Goal: Find specific page/section: Find specific page/section

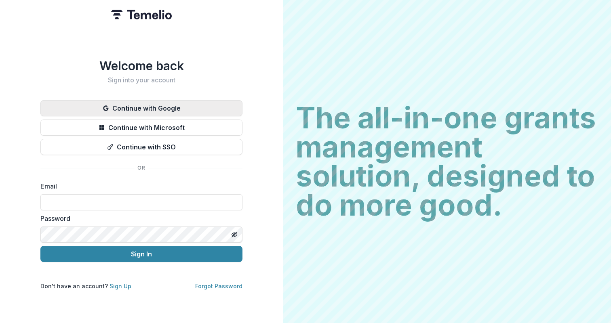
click at [159, 103] on button "Continue with Google" at bounding box center [141, 108] width 202 height 16
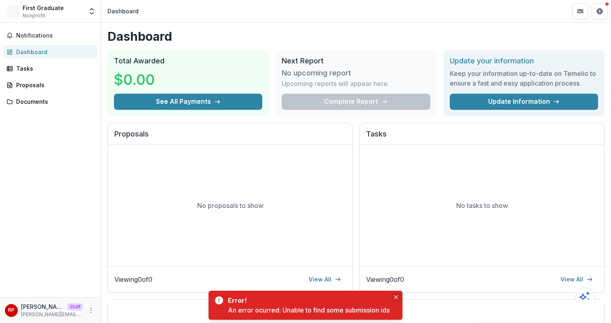
click at [398, 296] on icon "Close" at bounding box center [396, 297] width 4 height 4
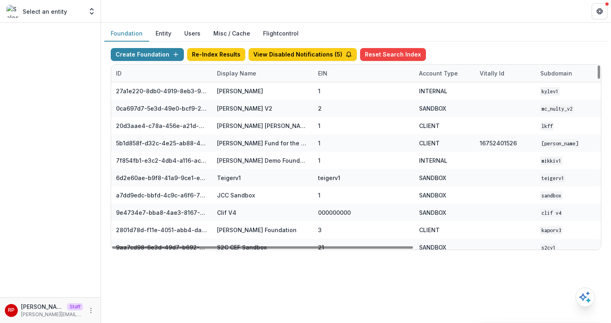
click at [264, 74] on div "Display Name" at bounding box center [262, 73] width 101 height 17
click at [262, 86] on input at bounding box center [262, 91] width 97 height 13
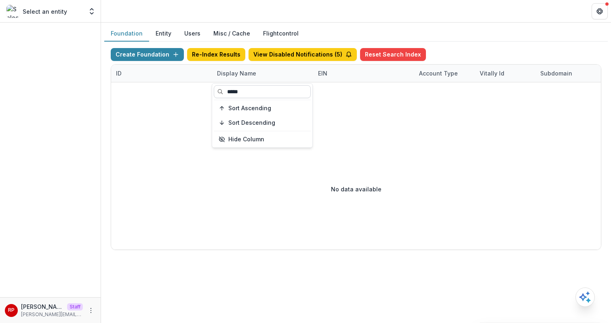
type input "******"
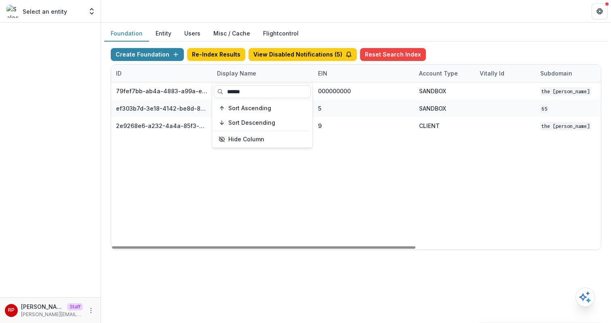
type input "******"
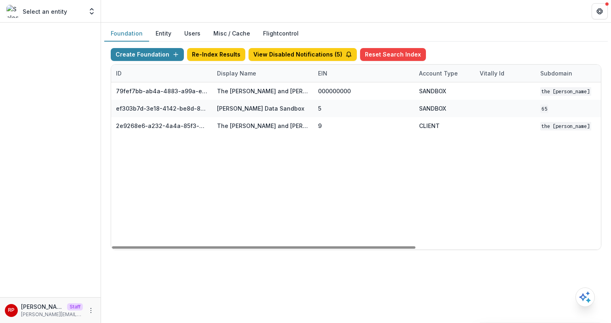
click at [374, 200] on div "79fef7bb-ab4a-4883-a99a-e2f11936830d The Carol and James Collins Foundation Wor…" at bounding box center [505, 165] width 788 height 167
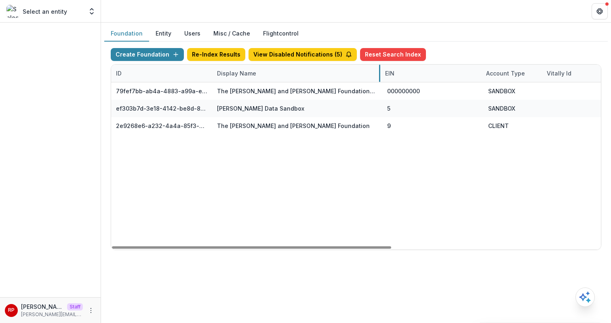
drag, startPoint x: 312, startPoint y: 69, endPoint x: 379, endPoint y: 76, distance: 66.7
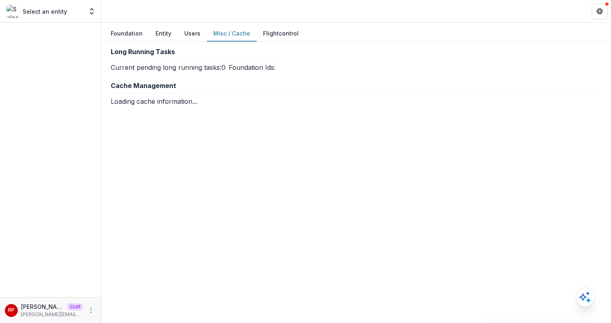
click at [235, 31] on button "Misc / Cache" at bounding box center [232, 34] width 50 height 16
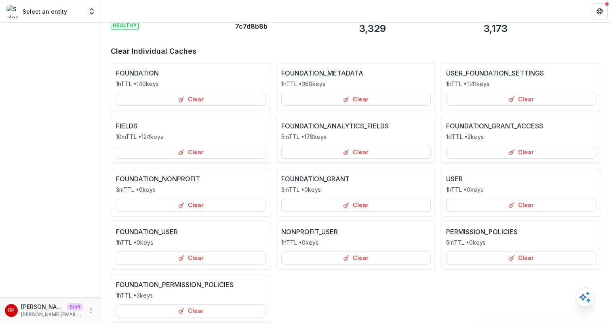
scroll to position [91, 0]
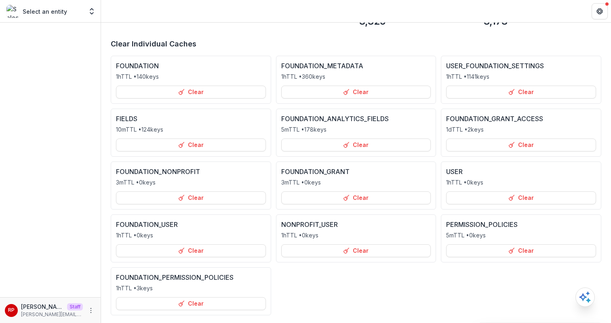
click at [174, 172] on p "FOUNDATION_NONPROFIT" at bounding box center [158, 172] width 84 height 10
copy p "FOUNDATION_NONPROFIT"
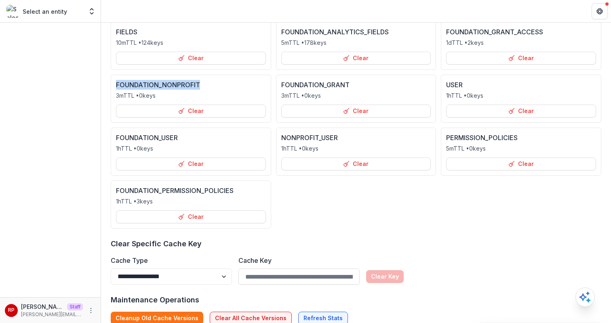
scroll to position [189, 0]
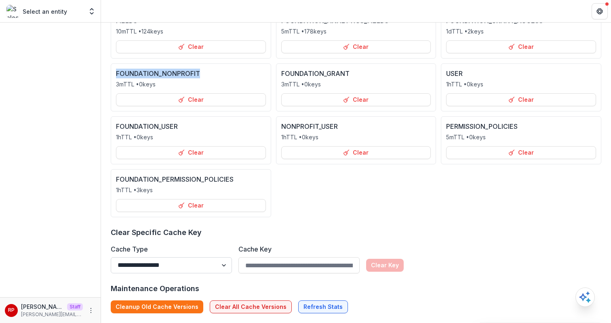
click at [169, 264] on select "**********" at bounding box center [171, 265] width 121 height 16
click at [204, 263] on select "**********" at bounding box center [171, 265] width 121 height 16
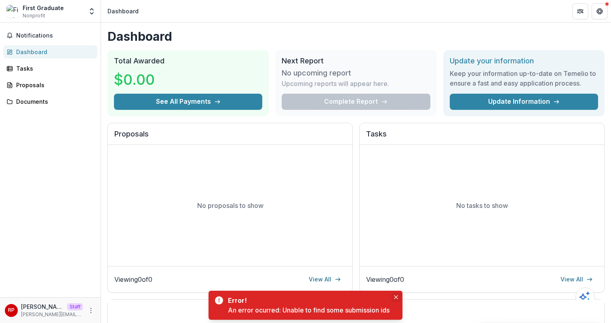
click at [395, 294] on button "Close" at bounding box center [396, 298] width 10 height 10
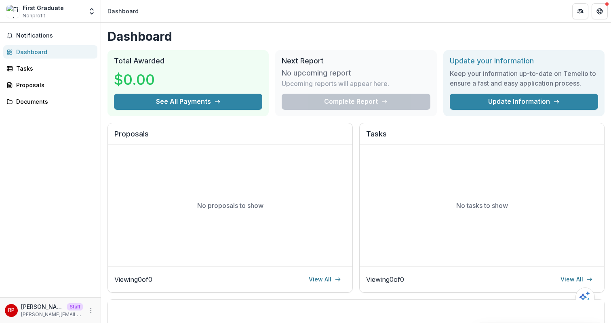
click at [356, 146] on div "Proposals No proposals to show Viewing 0 of 0 View All Tasks No tasks to show V…" at bounding box center [356, 208] width 497 height 171
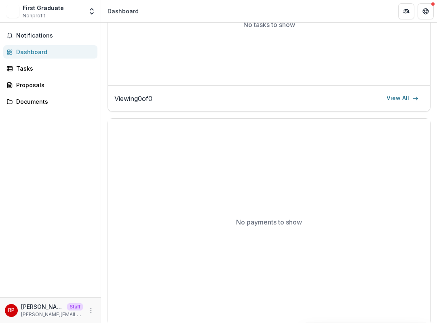
scroll to position [384, 0]
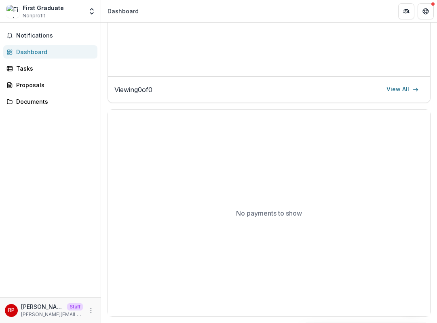
click at [207, 124] on div "No payments to show" at bounding box center [269, 213] width 322 height 207
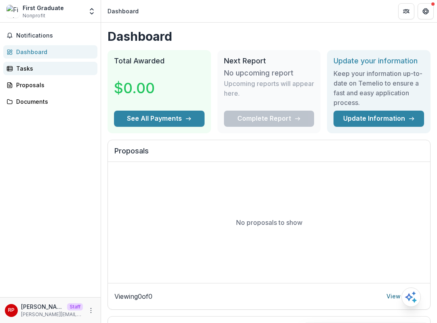
click at [76, 64] on div "Tasks" at bounding box center [53, 68] width 75 height 8
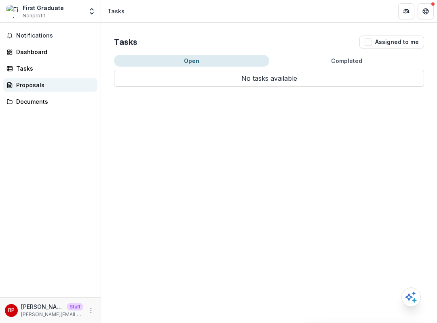
click at [74, 82] on div "Proposals" at bounding box center [53, 85] width 75 height 8
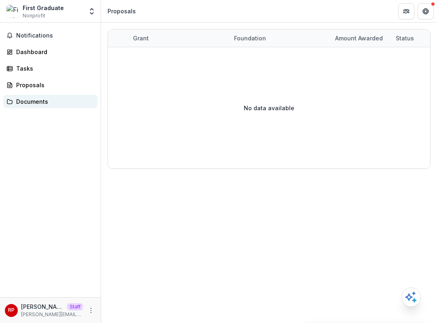
click at [75, 105] on div "Documents" at bounding box center [53, 101] width 75 height 8
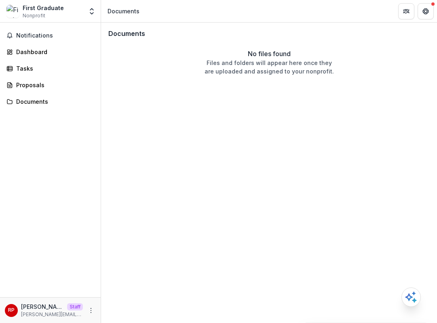
click at [61, 43] on div "Notifications Dashboard Tasks Proposals Documents" at bounding box center [50, 160] width 101 height 275
click at [92, 310] on icon "More" at bounding box center [91, 311] width 6 height 6
click at [125, 297] on link "Settings" at bounding box center [144, 293] width 86 height 13
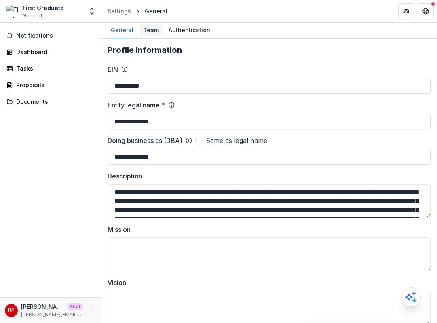
click at [152, 27] on div "Team" at bounding box center [151, 30] width 22 height 12
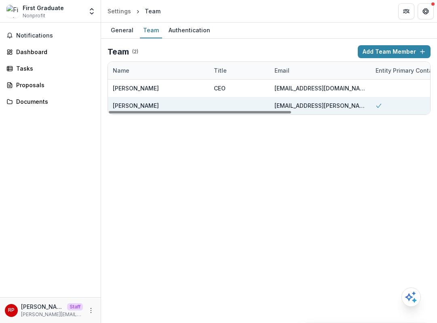
scroll to position [0, 244]
